Goal: Navigation & Orientation: Find specific page/section

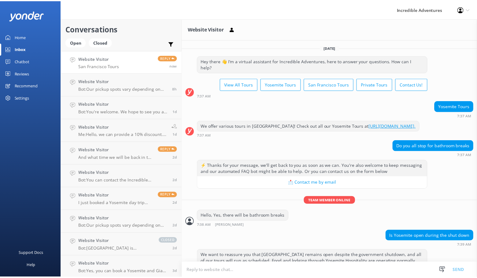
scroll to position [250, 0]
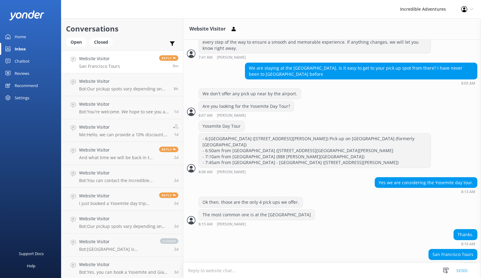
click at [155, 59] on div "Reply 8m" at bounding box center [167, 61] width 24 height 13
drag, startPoint x: 111, startPoint y: 62, endPoint x: 92, endPoint y: 56, distance: 20.2
click at [92, 56] on h4 "Website Visitor" at bounding box center [99, 58] width 41 height 7
click at [232, 30] on icon at bounding box center [234, 29] width 6 height 6
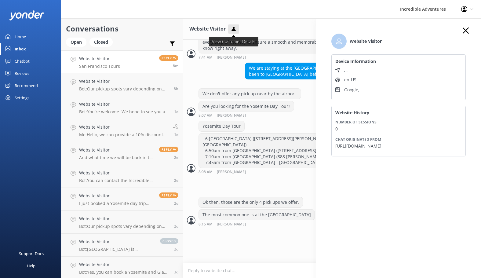
click at [232, 30] on icon at bounding box center [234, 29] width 6 height 6
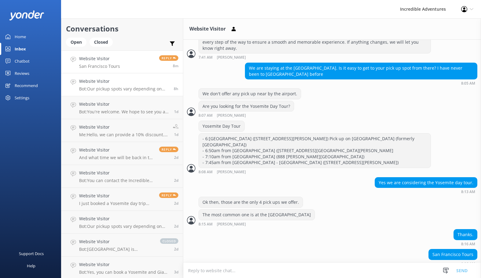
click at [121, 92] on link "Website Visitor Bot: Our pickup spots vary depending on the tour you select. To…" at bounding box center [122, 84] width 122 height 23
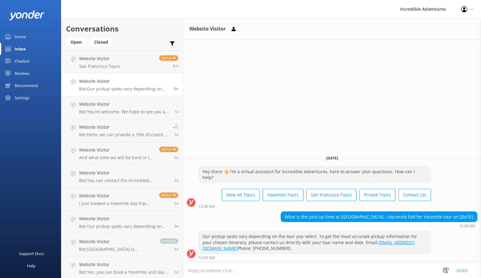
click at [169, 81] on div "8h" at bounding box center [173, 84] width 9 height 13
click at [170, 86] on div "8h" at bounding box center [173, 84] width 9 height 13
click at [174, 90] on span "8h" at bounding box center [176, 88] width 5 height 5
click at [238, 26] on button at bounding box center [233, 28] width 11 height 9
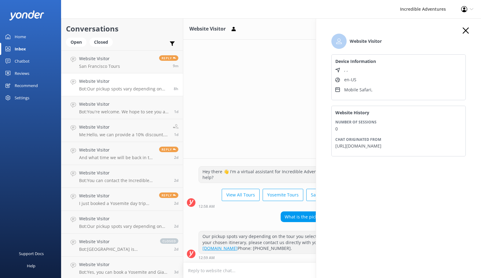
click at [211, 26] on h3 "Website Visitor" at bounding box center [208, 29] width 36 height 8
click at [467, 31] on icon "button" at bounding box center [466, 31] width 6 height 6
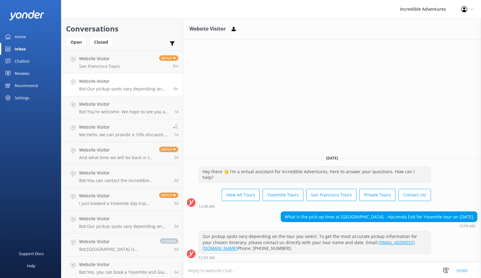
click at [28, 62] on div "Chatbot" at bounding box center [22, 61] width 15 height 12
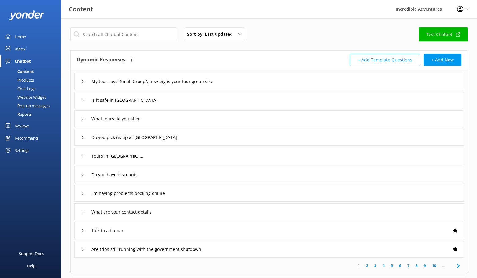
click at [12, 47] on link "Inbox" at bounding box center [30, 49] width 61 height 12
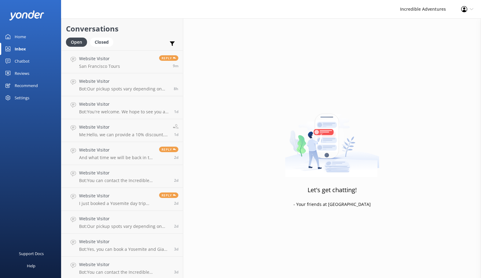
click at [20, 34] on div "Home" at bounding box center [20, 37] width 11 height 12
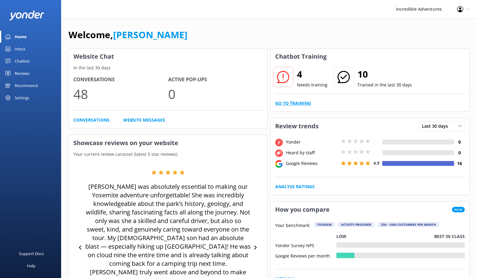
click at [285, 101] on link "Go to Training" at bounding box center [293, 103] width 36 height 7
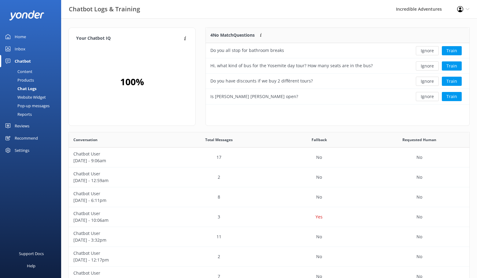
scroll to position [5, 5]
click at [20, 34] on div "Home" at bounding box center [20, 37] width 11 height 12
